Goal: Task Accomplishment & Management: Check status

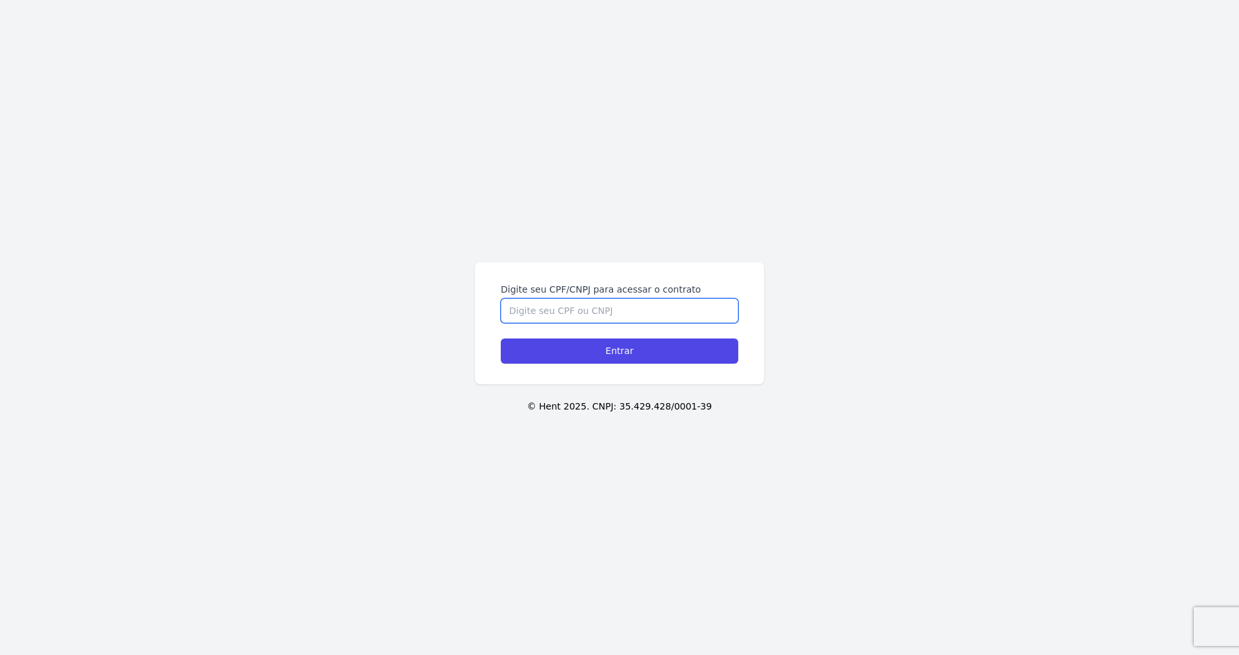
click at [586, 303] on input "Digite seu CPF/CNPJ para acessar o contrato" at bounding box center [620, 310] width 238 height 25
type input "06997480110"
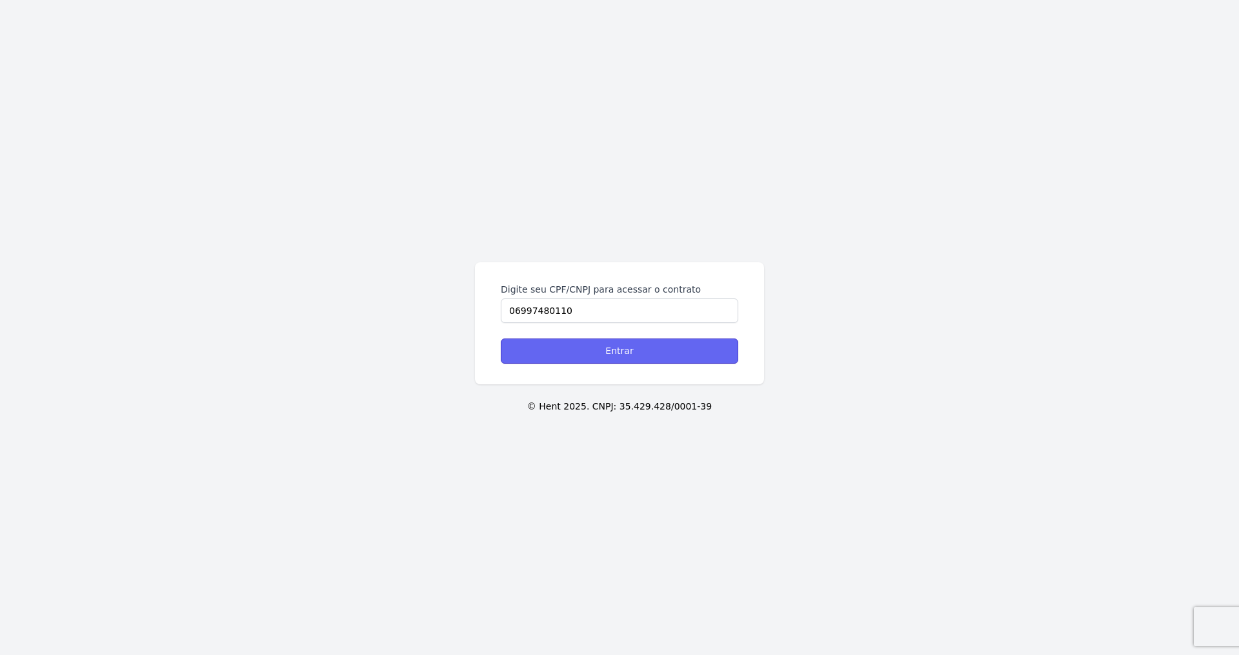
click at [613, 355] on input "Entrar" at bounding box center [620, 350] width 238 height 25
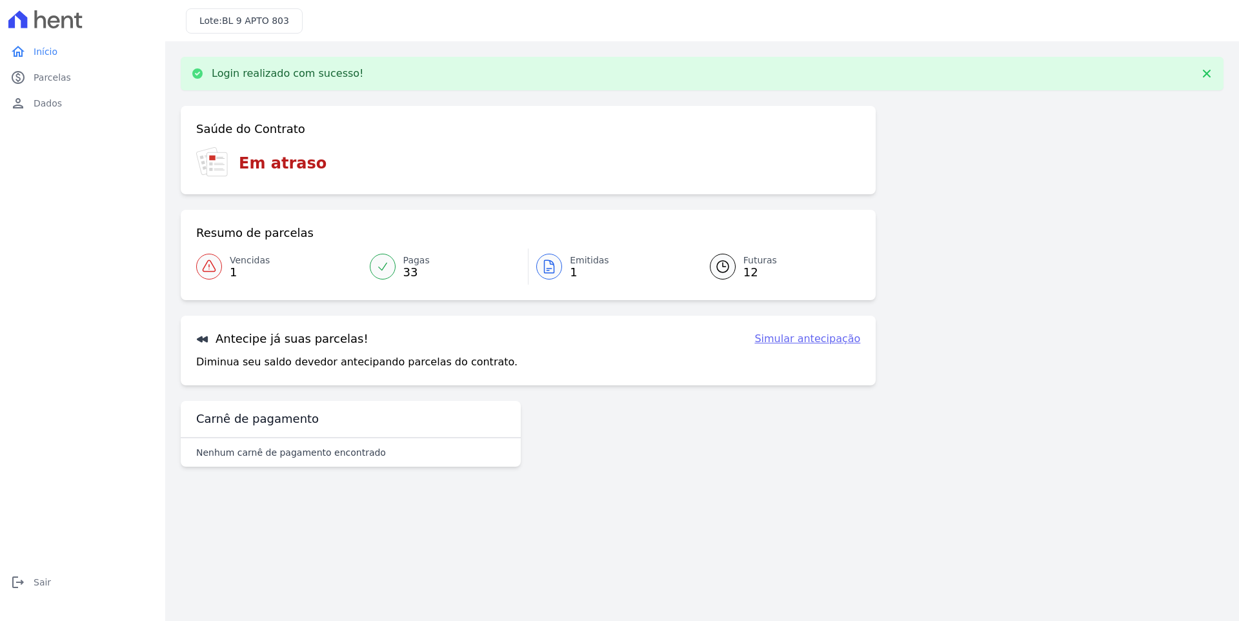
click at [228, 273] on link "Vencidas 1" at bounding box center [279, 267] width 166 height 36
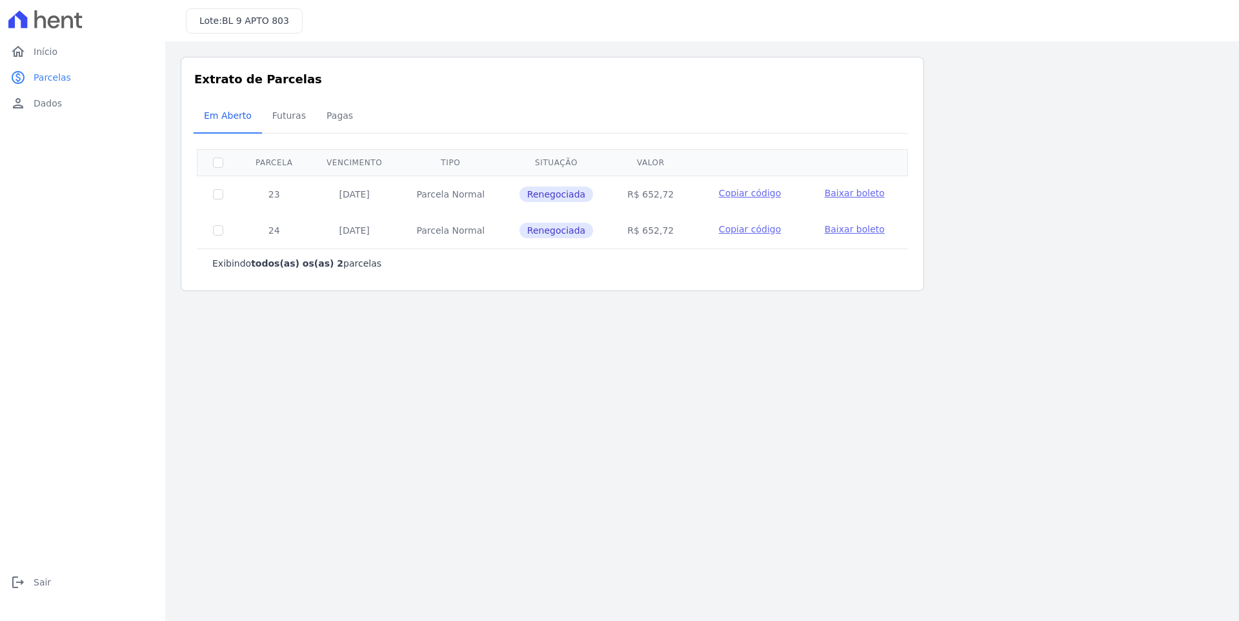
click at [841, 195] on span "Baixar boleto" at bounding box center [855, 193] width 60 height 10
